Goal: Navigation & Orientation: Find specific page/section

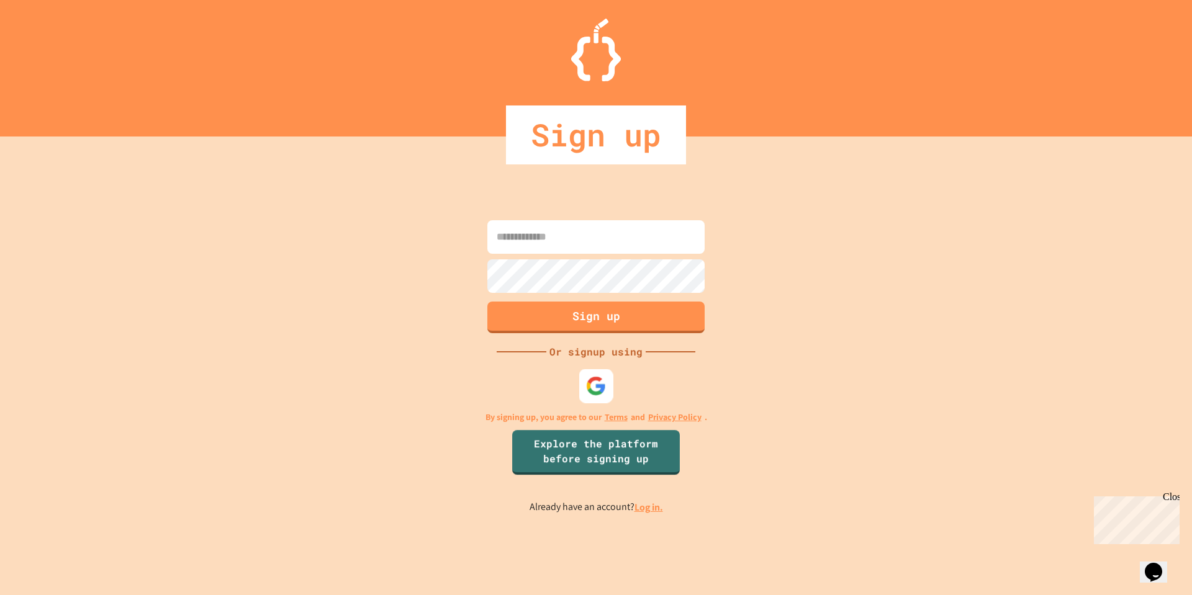
click at [604, 381] on img at bounding box center [596, 386] width 20 height 20
